Goal: Task Accomplishment & Management: Manage account settings

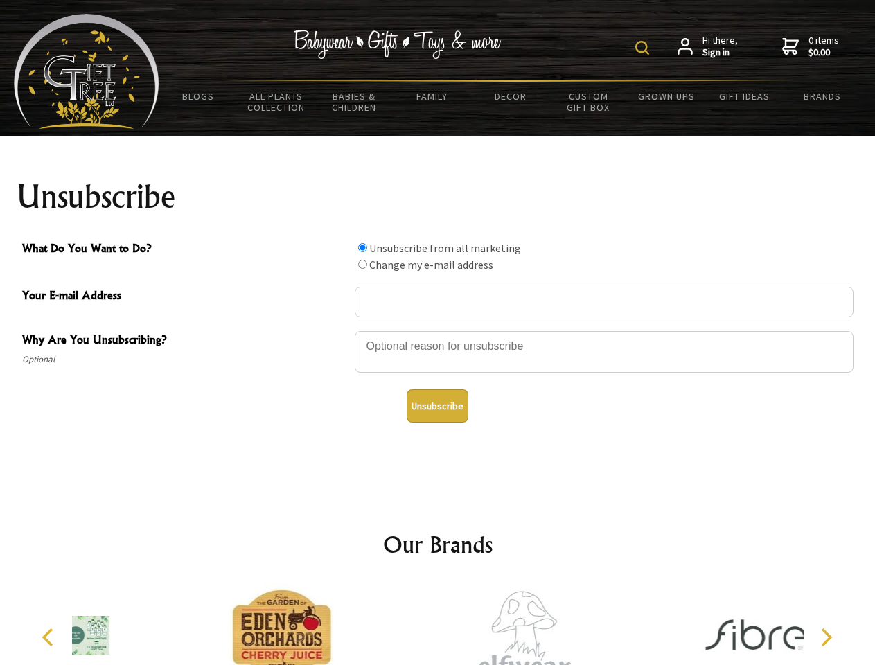
click at [644, 48] on img at bounding box center [642, 48] width 14 height 14
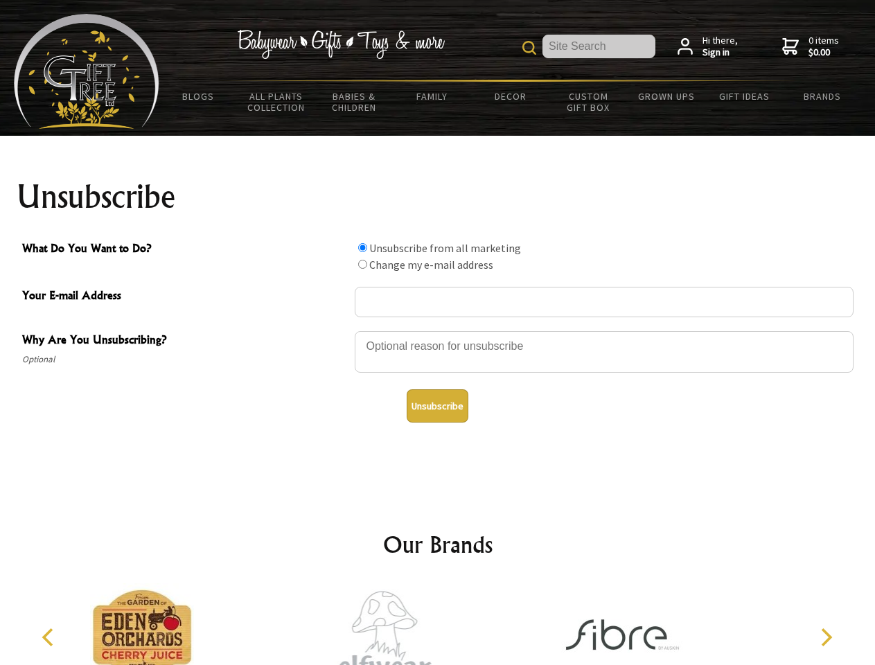
click at [438, 330] on div at bounding box center [604, 354] width 499 height 48
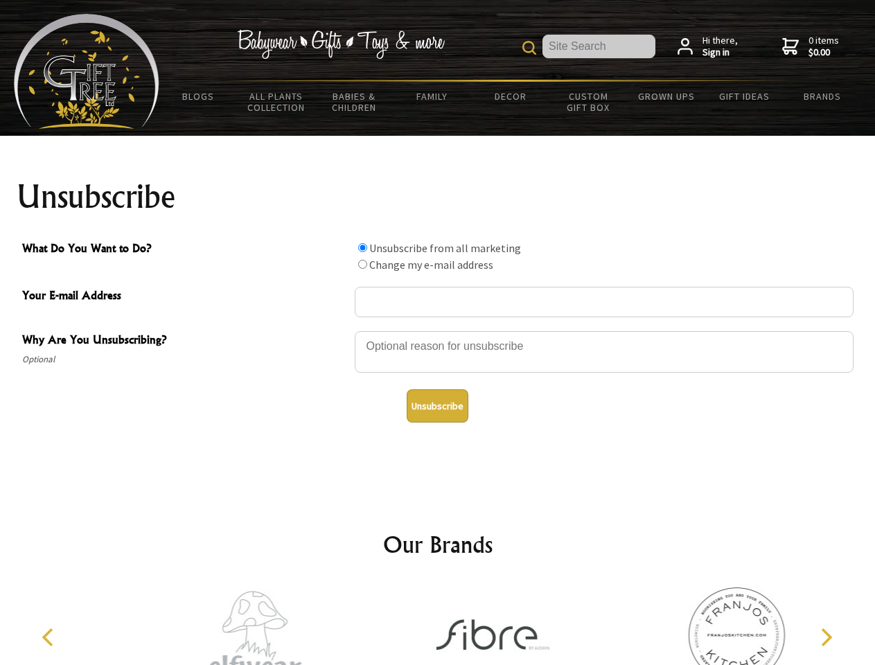
click at [362, 247] on input "What Do You Want to Do?" at bounding box center [362, 247] width 9 height 9
click at [362, 264] on input "What Do You Want to Do?" at bounding box center [362, 264] width 9 height 9
radio input "true"
click at [437, 406] on button "Unsubscribe" at bounding box center [437, 405] width 62 height 33
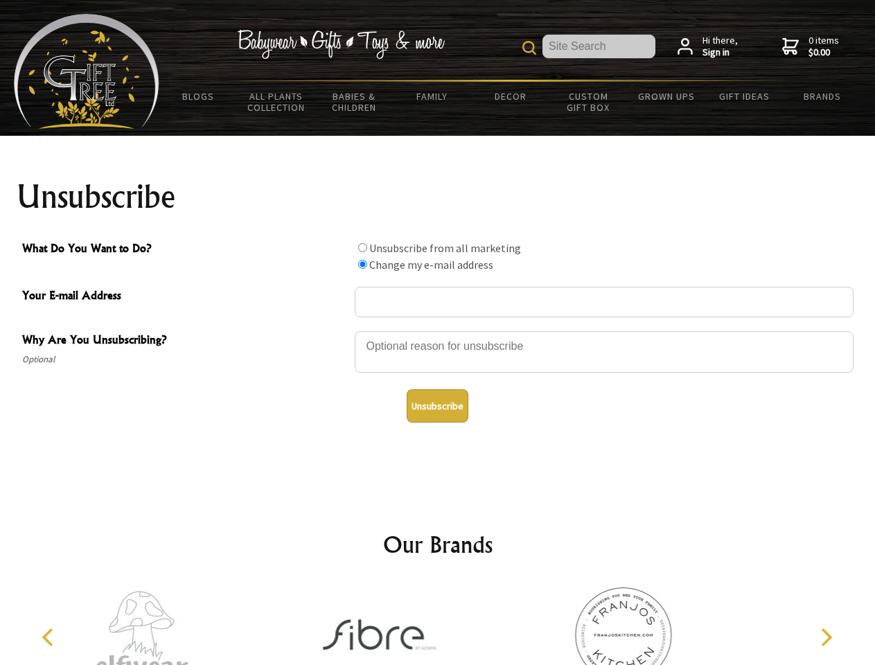
click at [438, 624] on img at bounding box center [381, 635] width 138 height 104
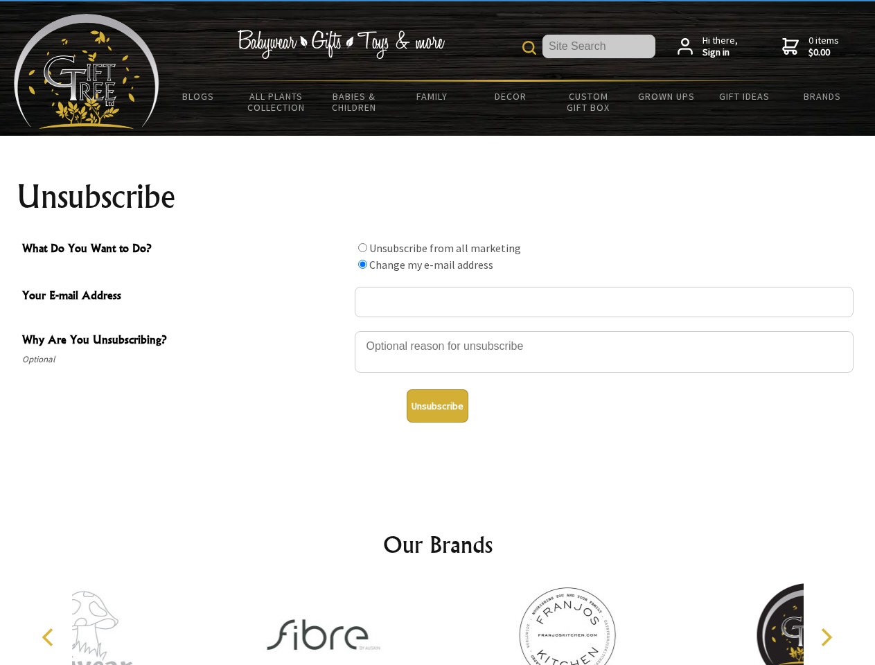
click at [50, 637] on icon "Previous" at bounding box center [49, 637] width 18 height 18
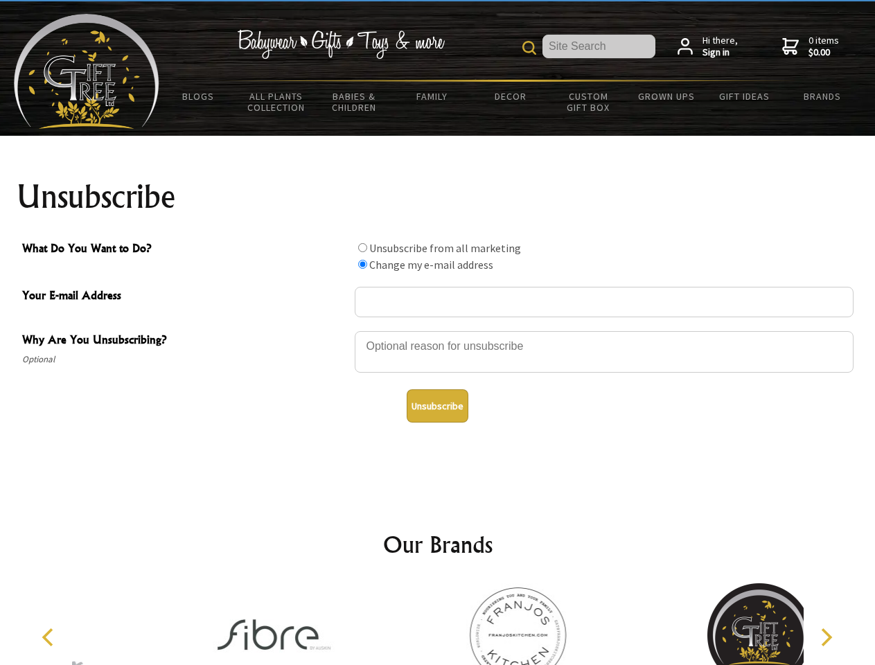
click at [825, 637] on icon "Next" at bounding box center [825, 637] width 18 height 18
